Goal: Use online tool/utility: Utilize a website feature to perform a specific function

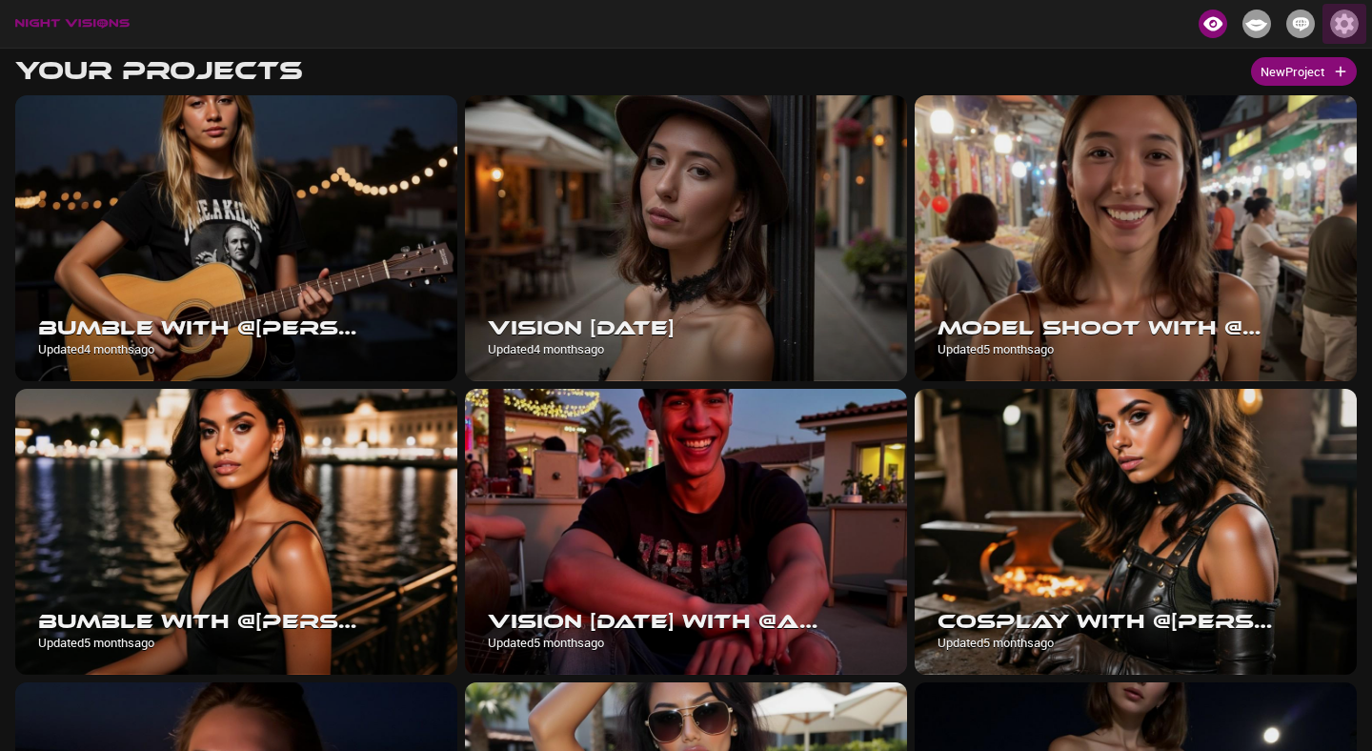
click at [1343, 30] on img "button" at bounding box center [1344, 24] width 29 height 29
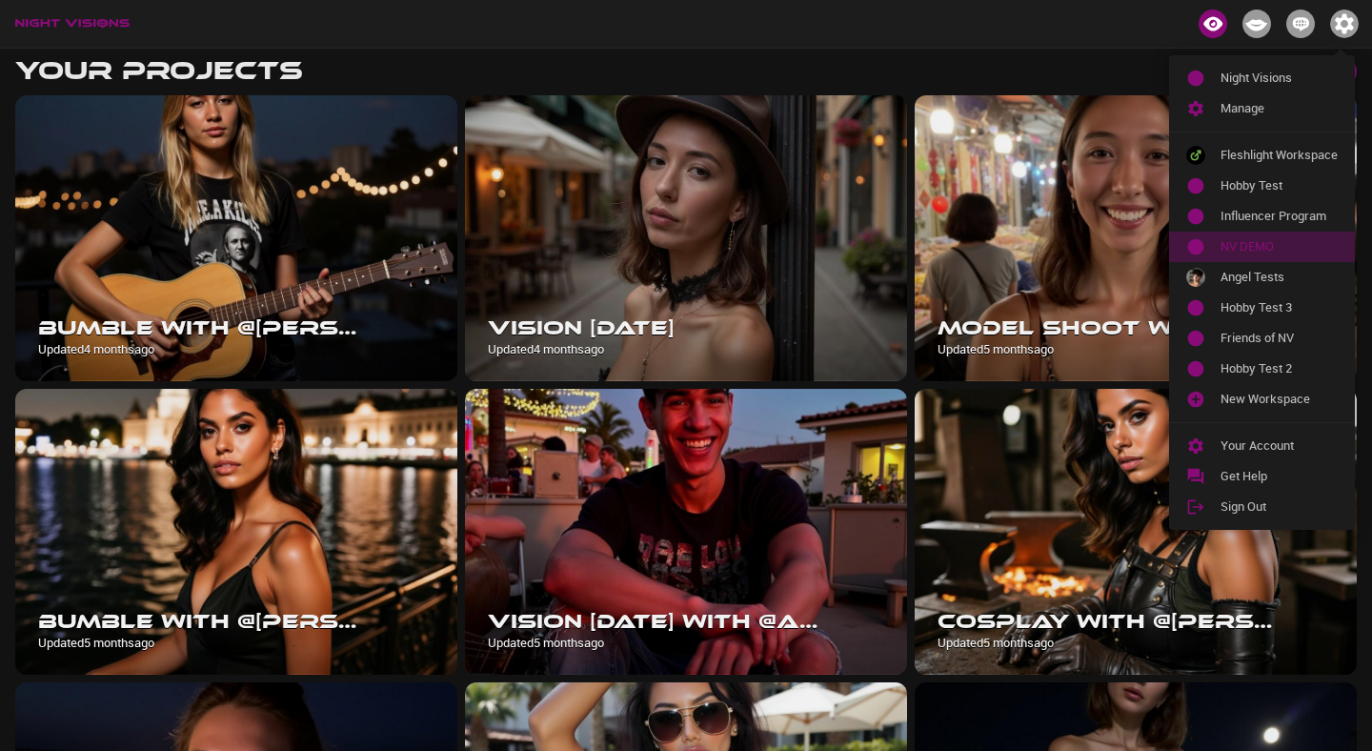
click at [1284, 236] on li "NV DEMO" at bounding box center [1262, 247] width 186 height 30
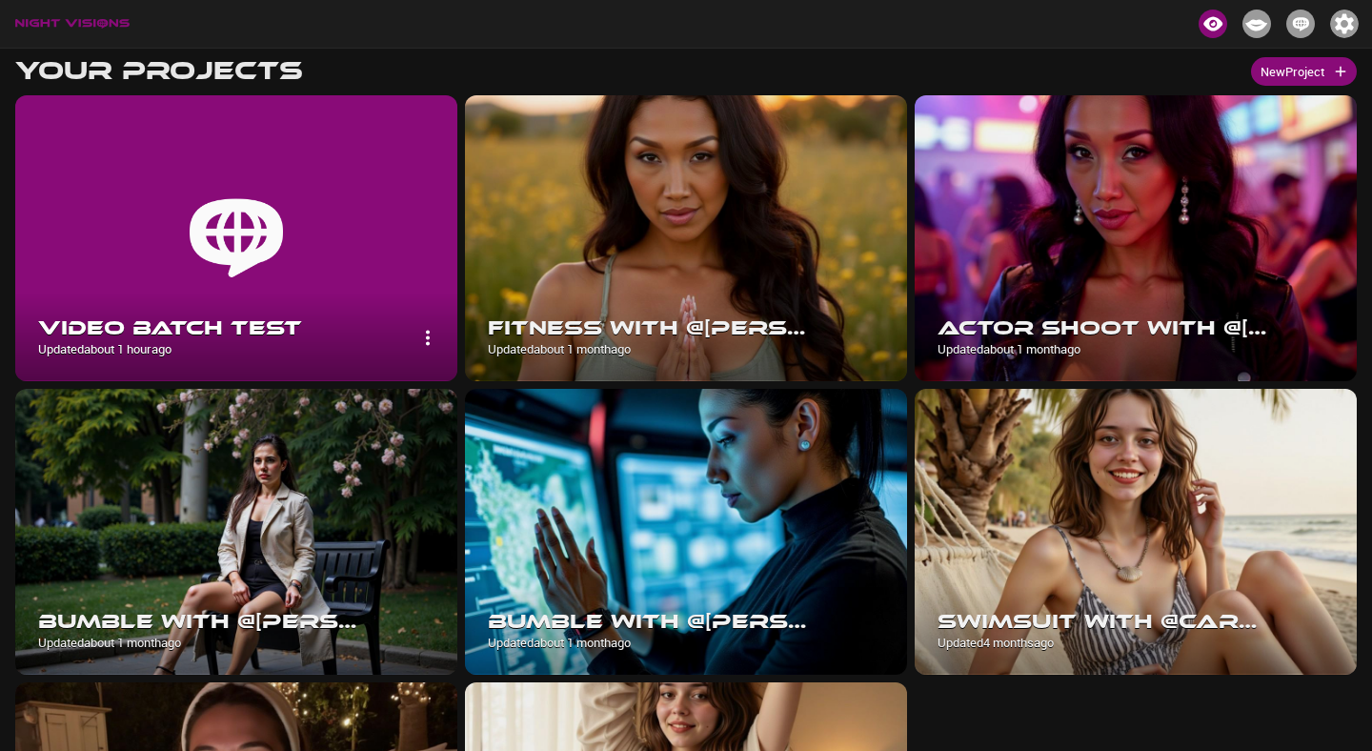
click at [338, 222] on img at bounding box center [236, 238] width 442 height 286
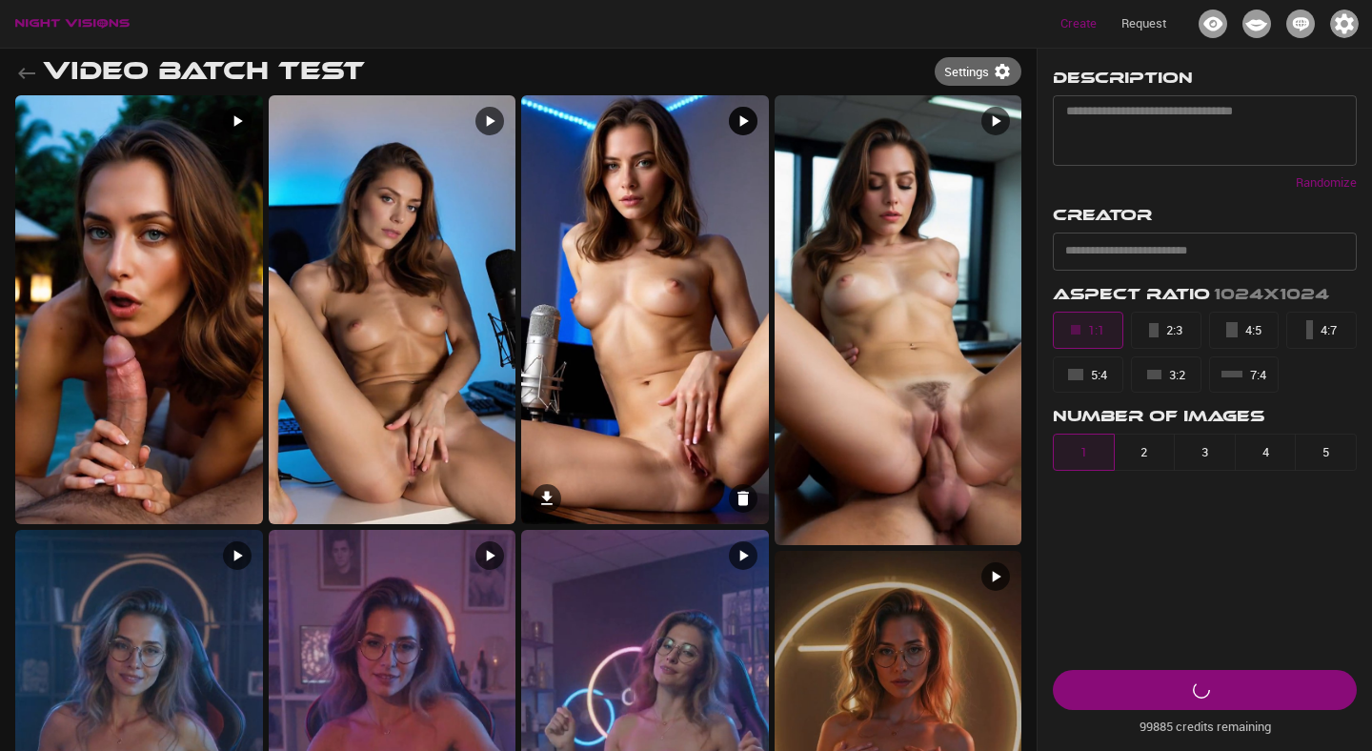
click at [667, 282] on img at bounding box center [645, 309] width 248 height 429
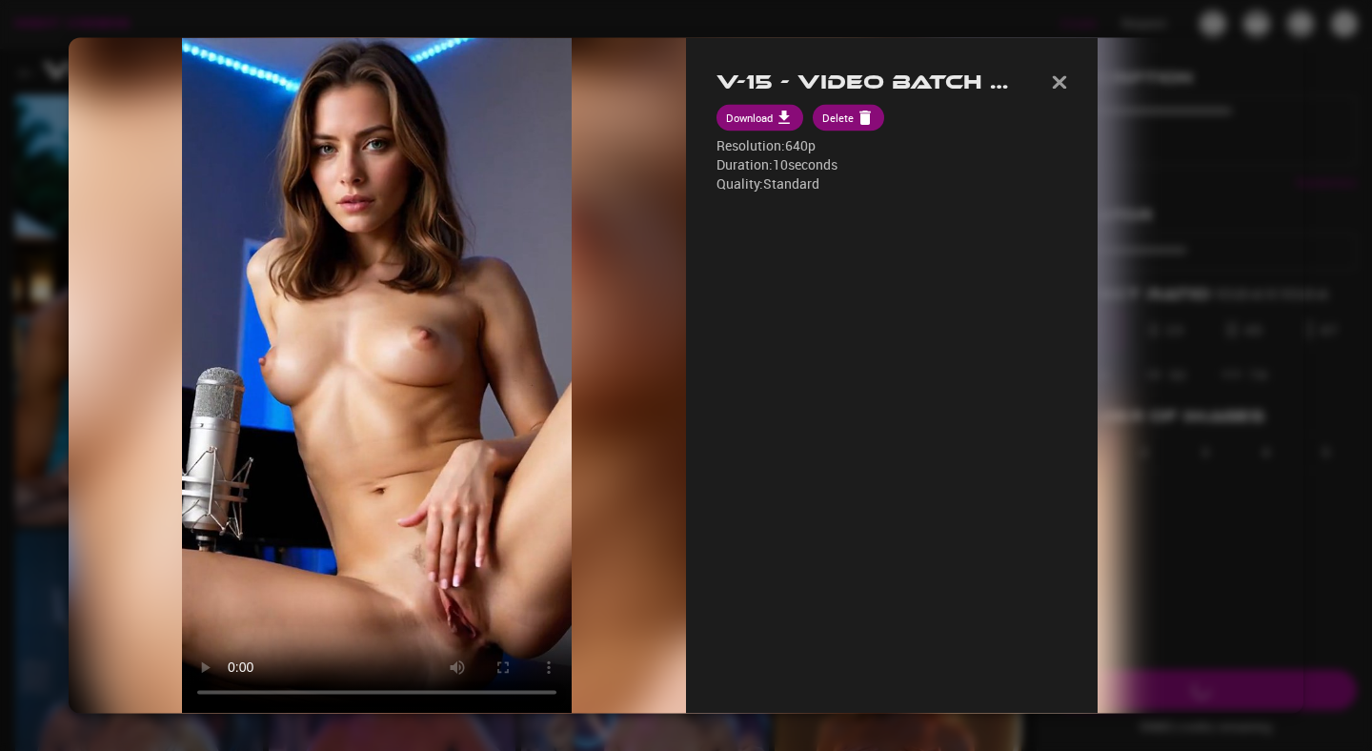
click at [724, 20] on div at bounding box center [686, 375] width 1372 height 751
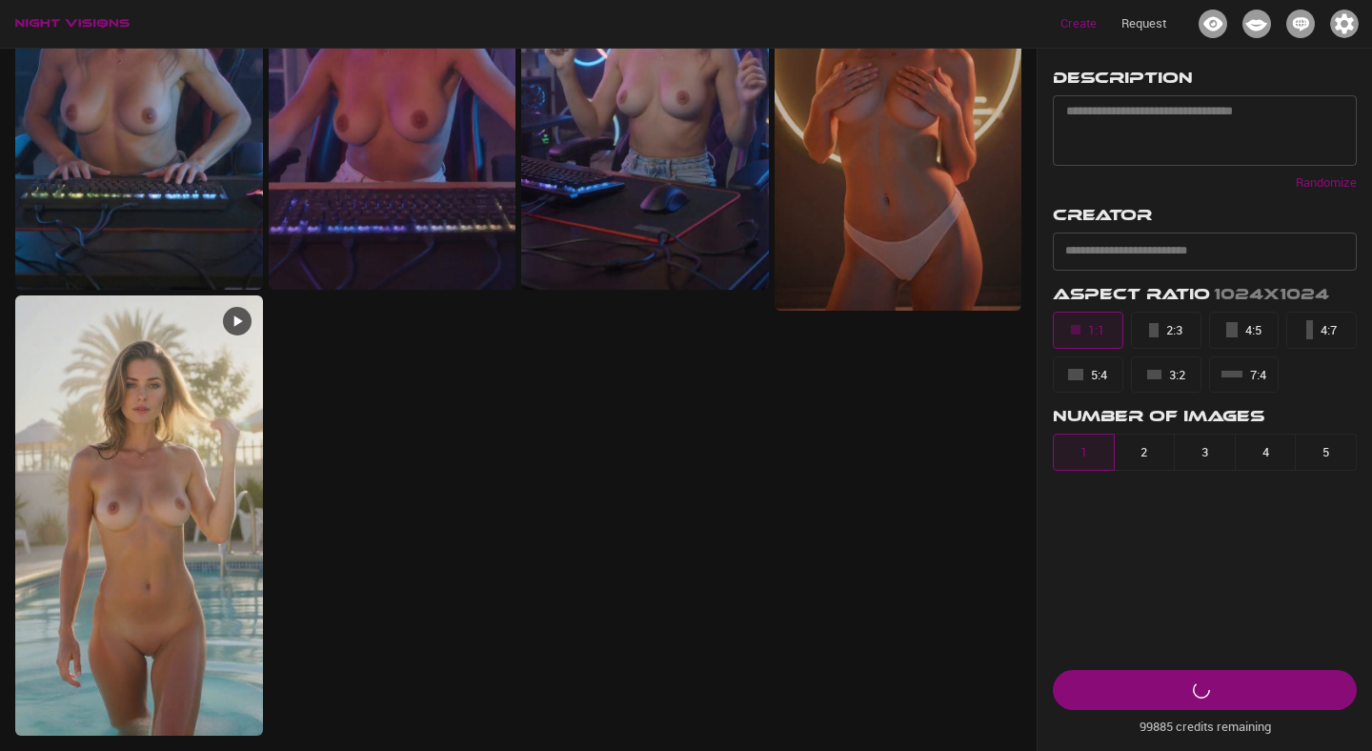
scroll to position [476, 0]
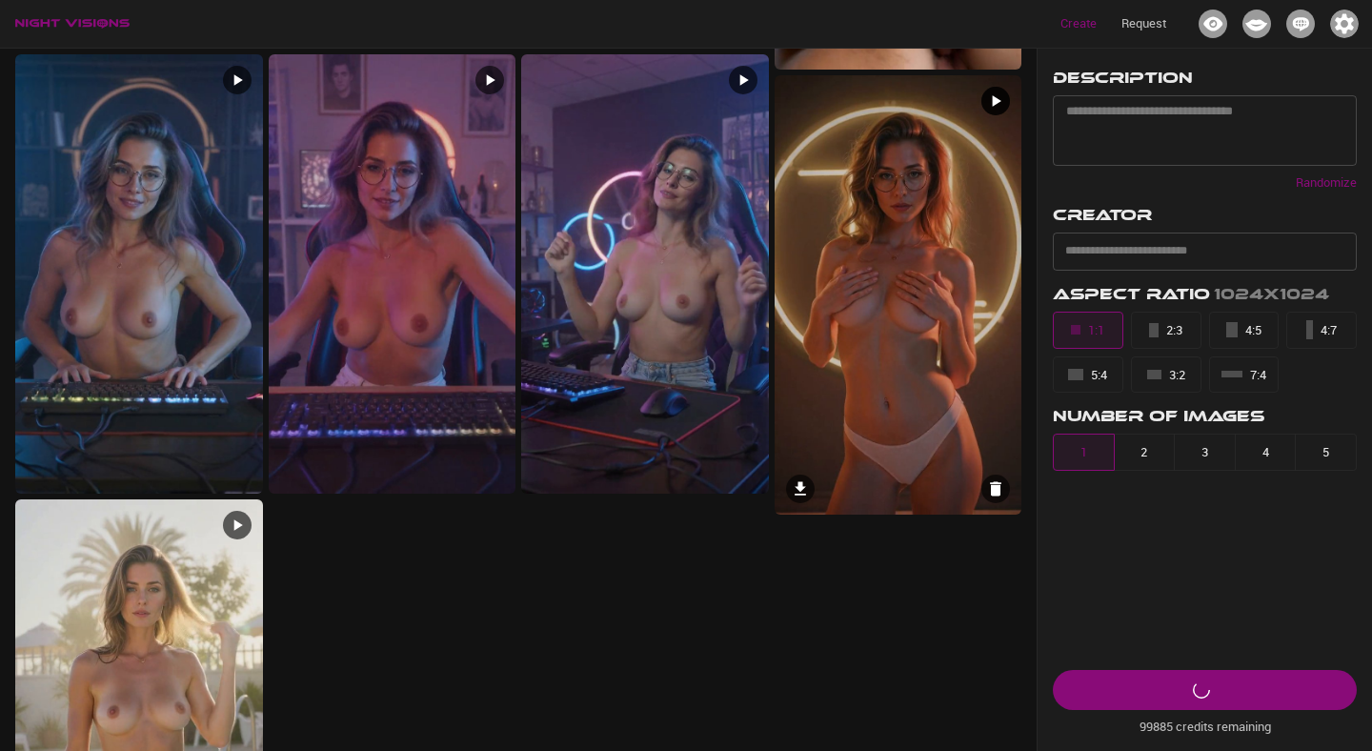
click at [905, 338] on img at bounding box center [899, 295] width 248 height 440
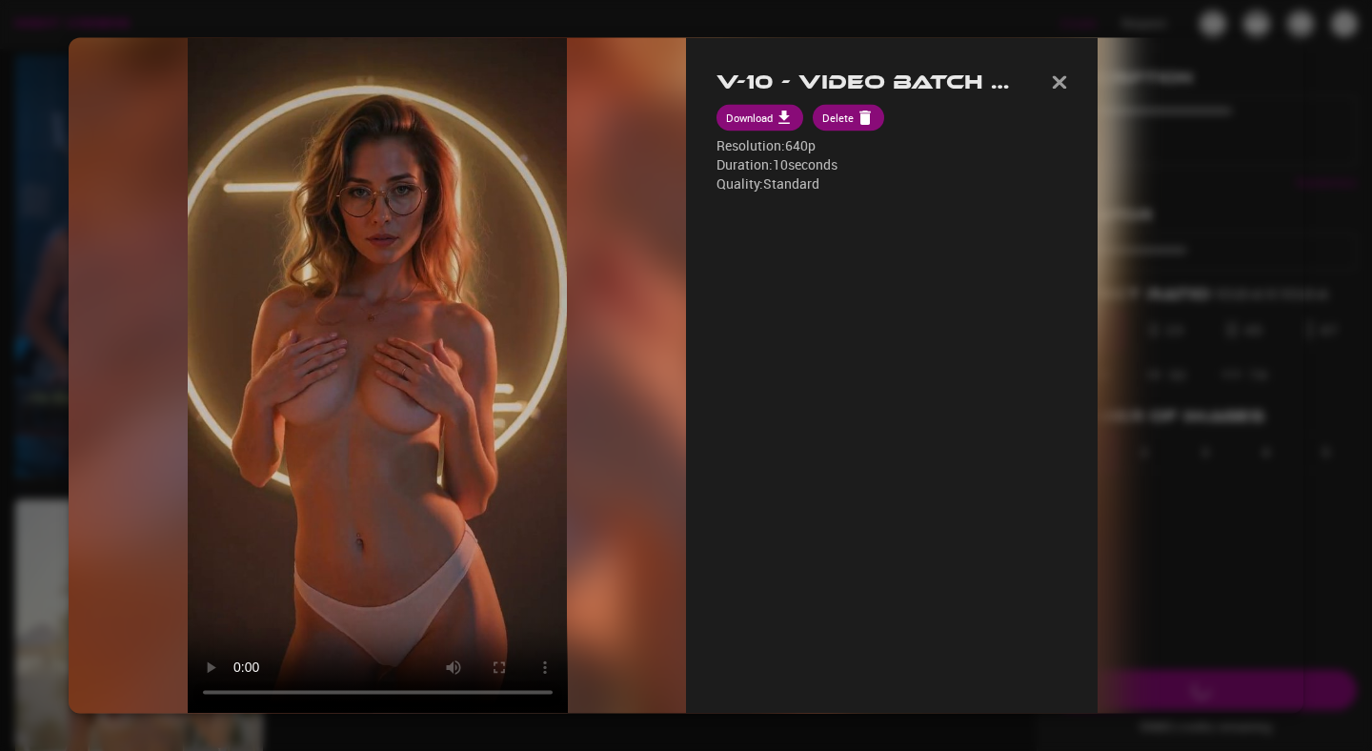
click at [964, 77] on h2 "V-10 - Video Batch Test" at bounding box center [869, 83] width 305 height 24
click at [1067, 87] on img "button" at bounding box center [1059, 81] width 15 height 13
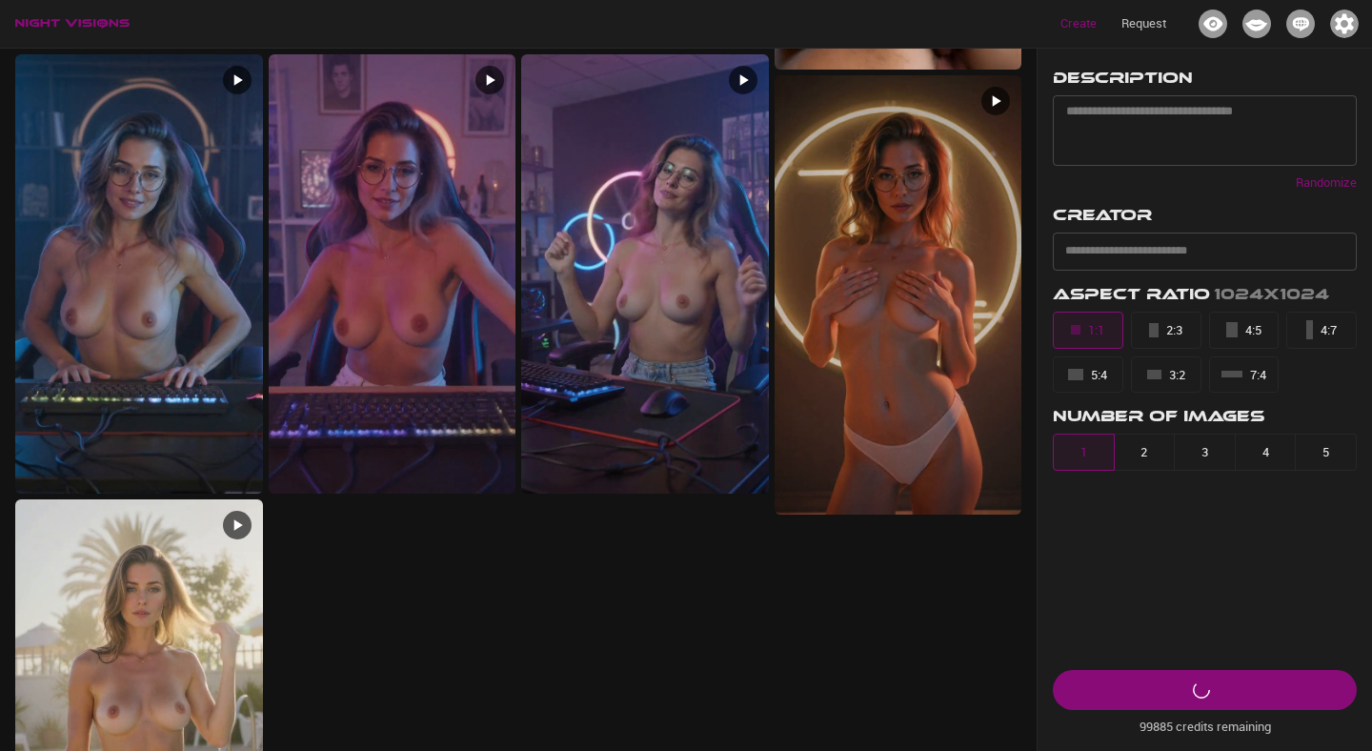
click at [752, 601] on div at bounding box center [645, 287] width 248 height 1335
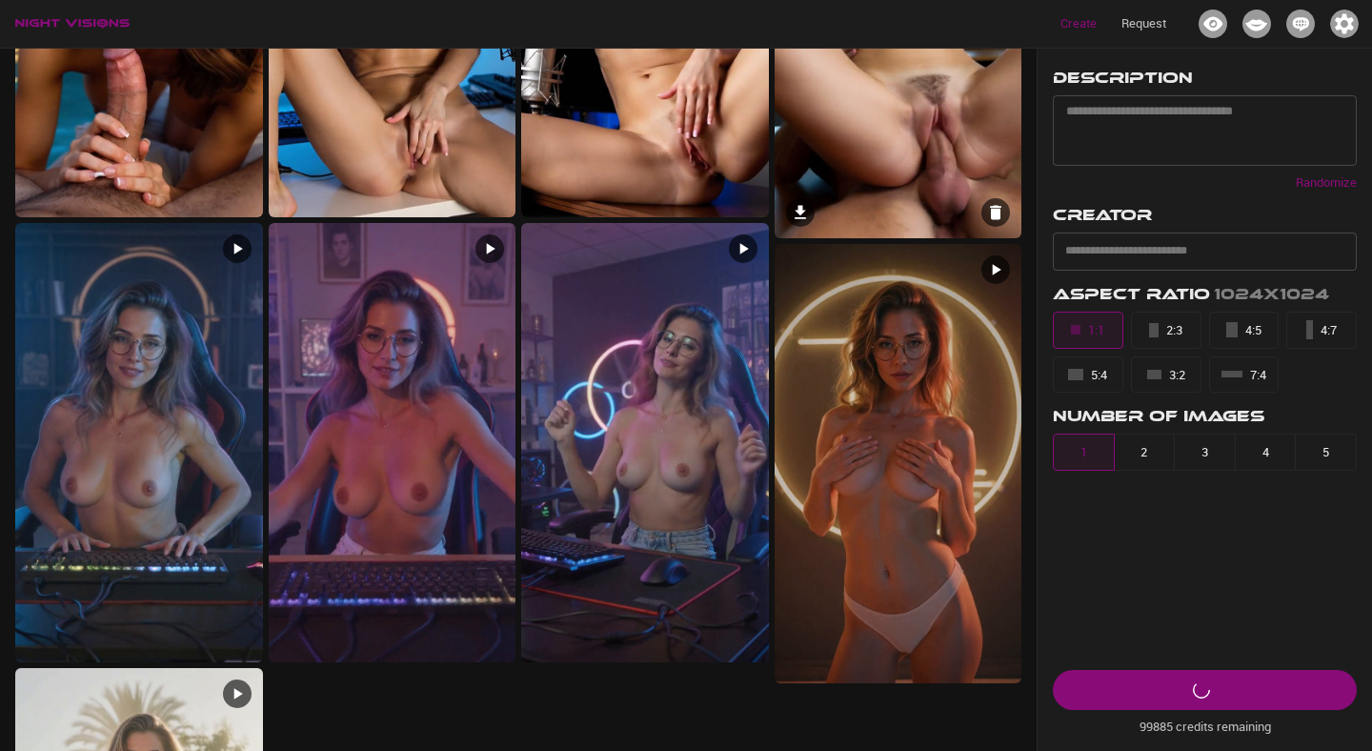
scroll to position [680, 0]
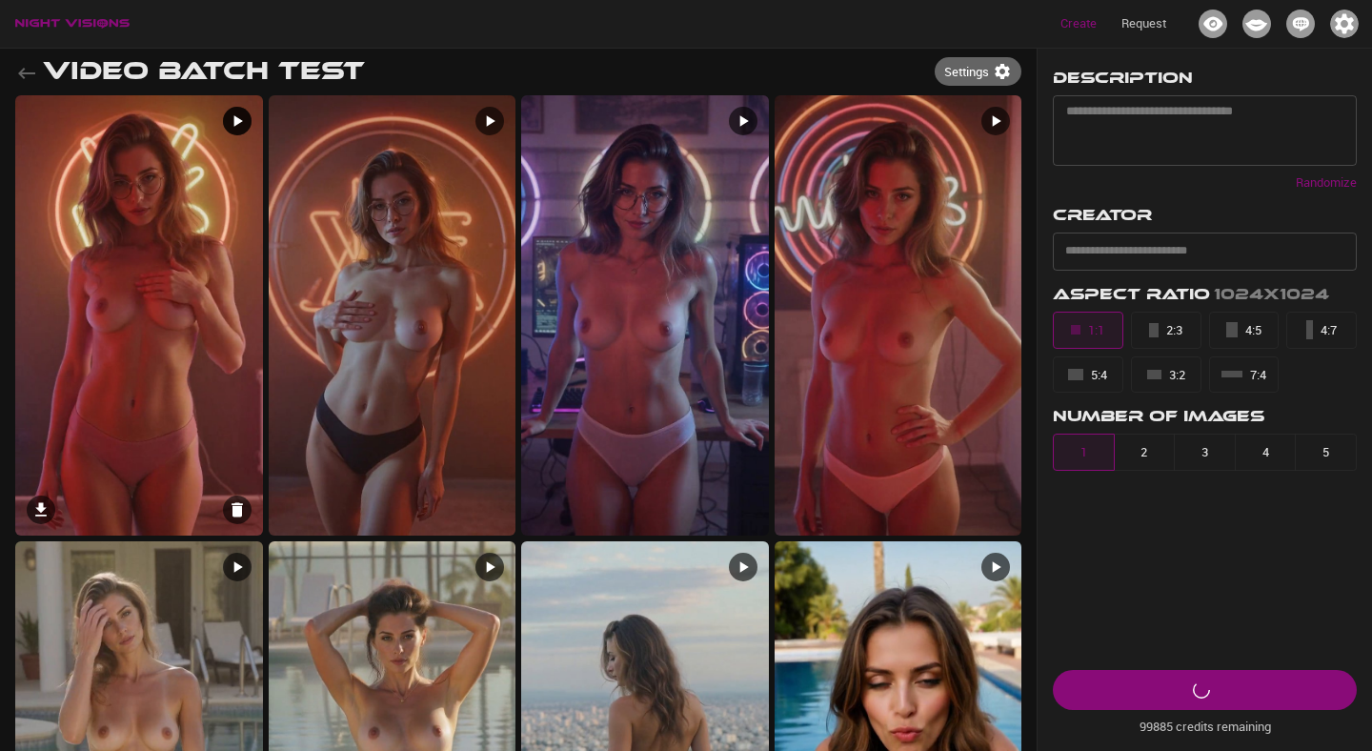
click at [144, 299] on img at bounding box center [139, 315] width 248 height 440
